Goal: Information Seeking & Learning: Learn about a topic

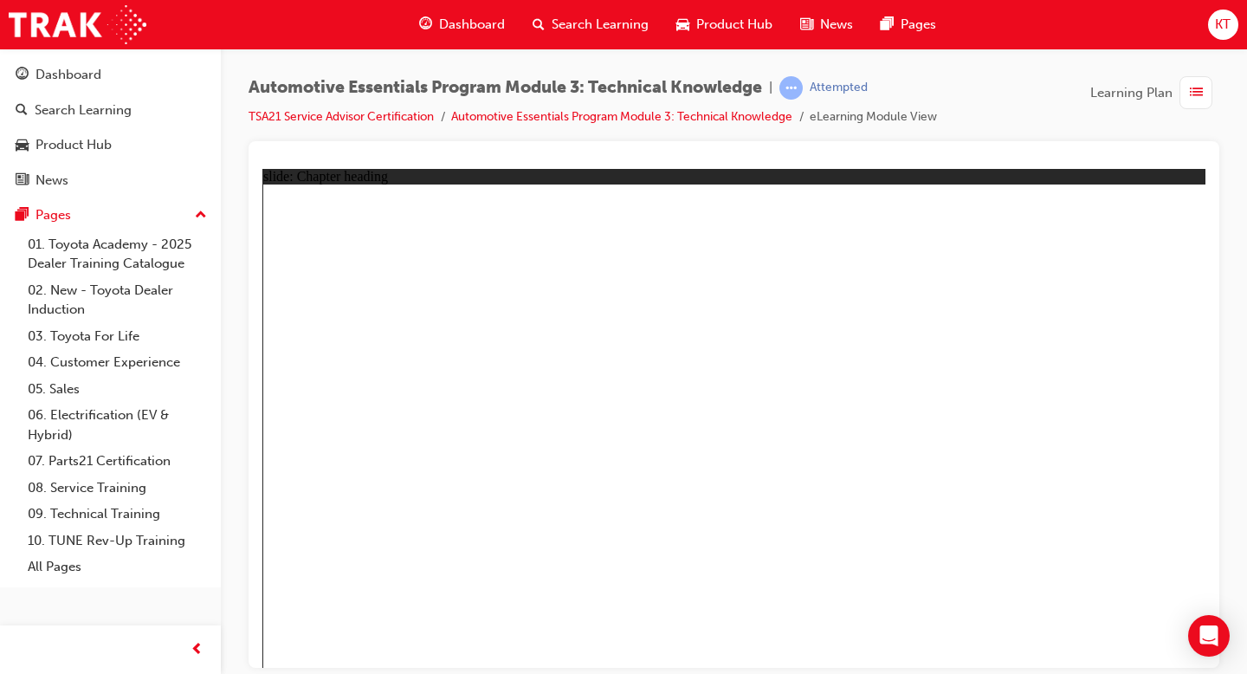
drag, startPoint x: 848, startPoint y: 242, endPoint x: 866, endPoint y: 229, distance: 22.3
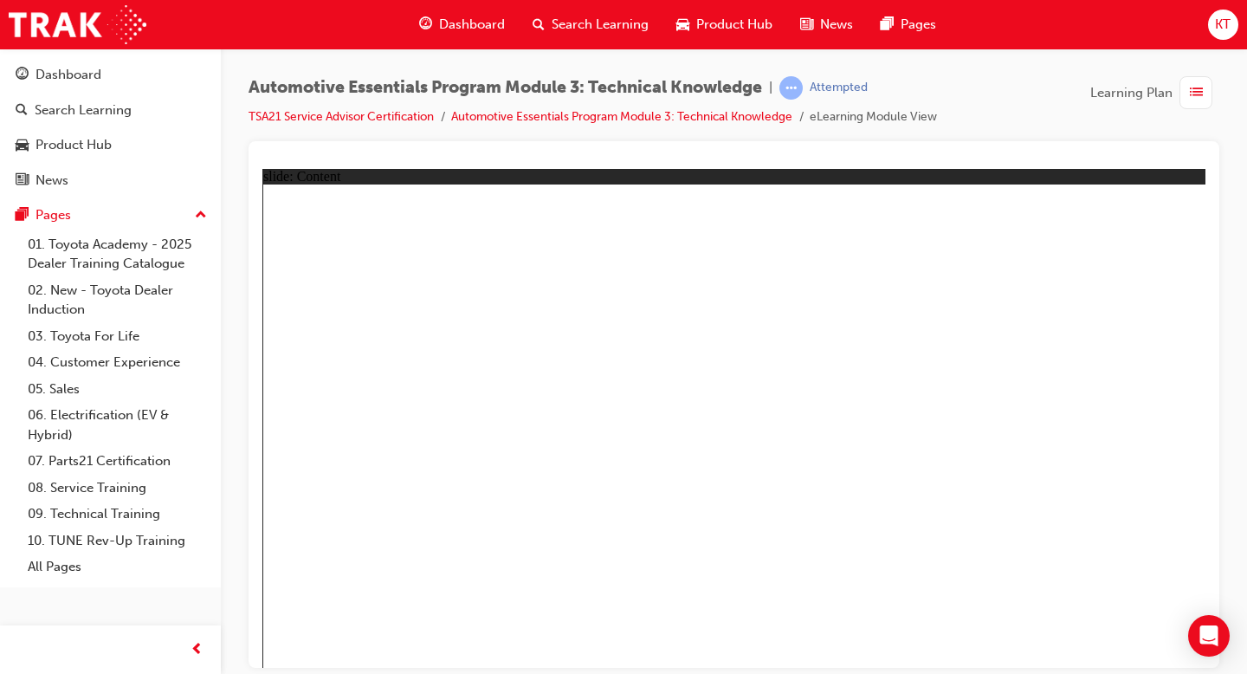
drag, startPoint x: 1129, startPoint y: 236, endPoint x: 1138, endPoint y: 224, distance: 14.9
